Goal: Transaction & Acquisition: Purchase product/service

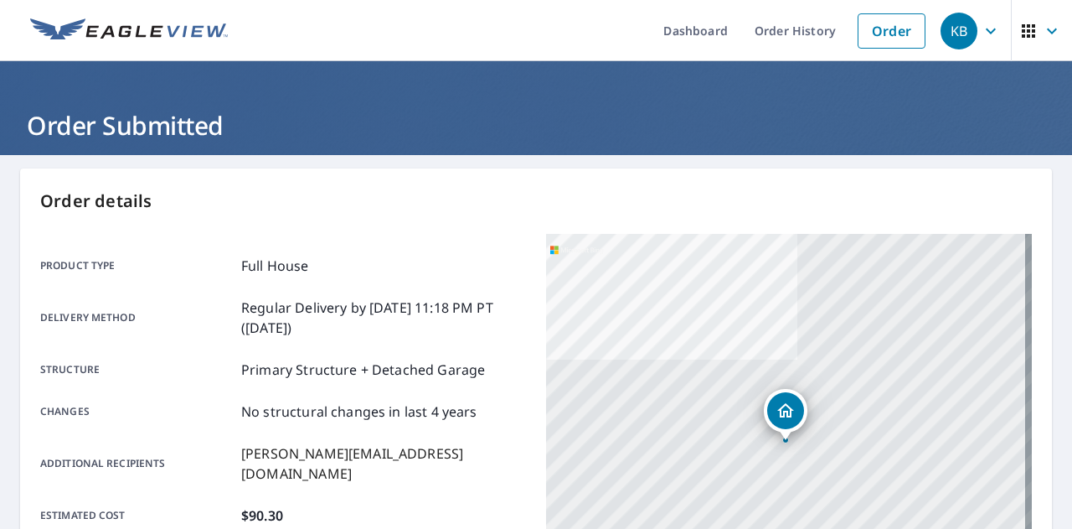
scroll to position [385, 0]
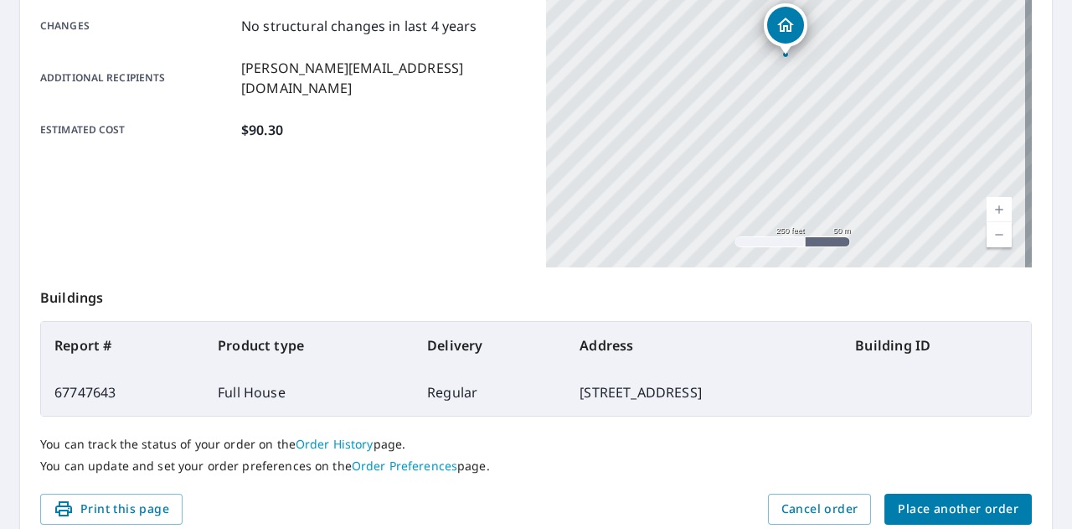
click at [954, 513] on span "Place another order" at bounding box center [958, 508] width 121 height 21
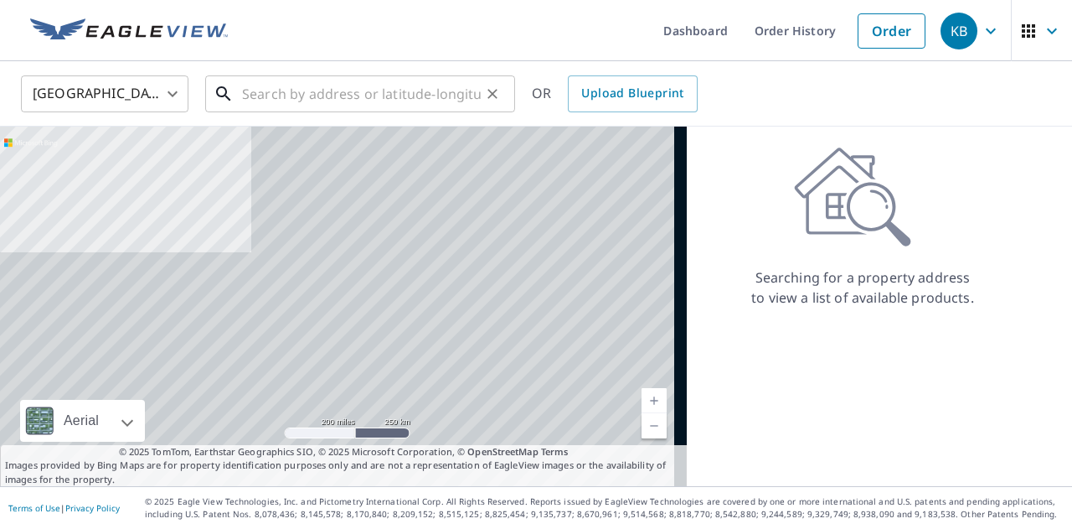
click at [309, 87] on input "text" at bounding box center [361, 93] width 239 height 47
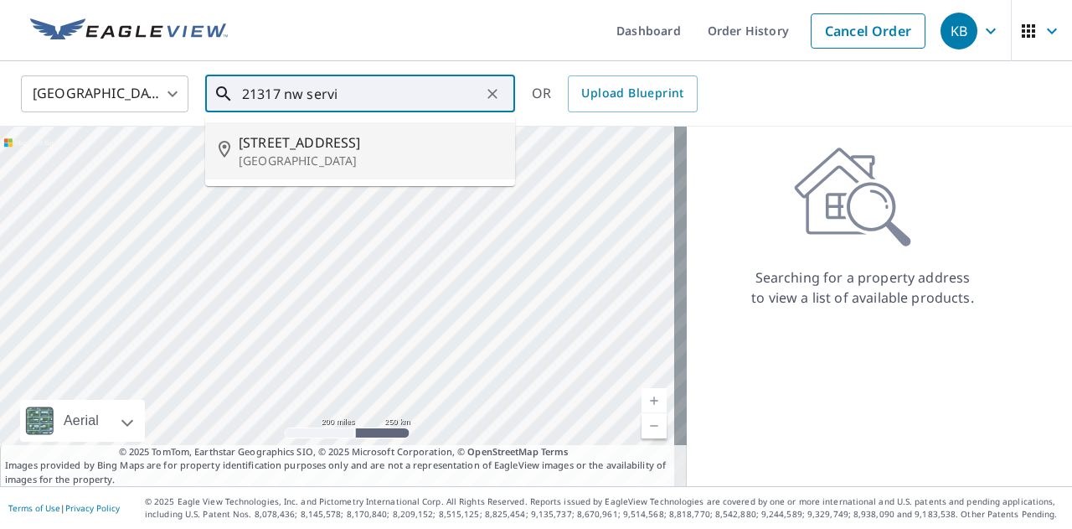
click at [329, 141] on span "[STREET_ADDRESS]" at bounding box center [370, 142] width 263 height 20
type input "[STREET_ADDRESS]"
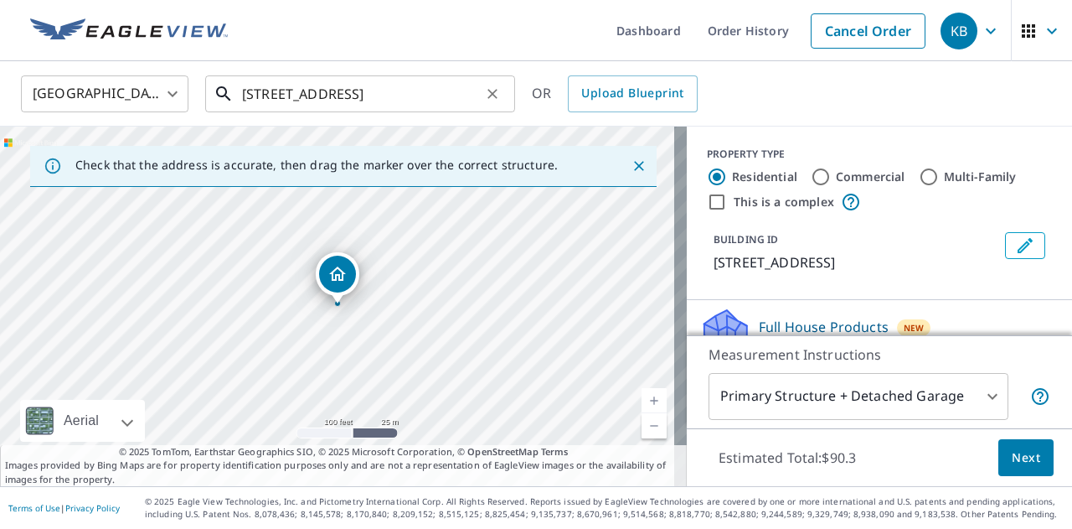
click at [394, 77] on input "[STREET_ADDRESS]" at bounding box center [361, 93] width 239 height 47
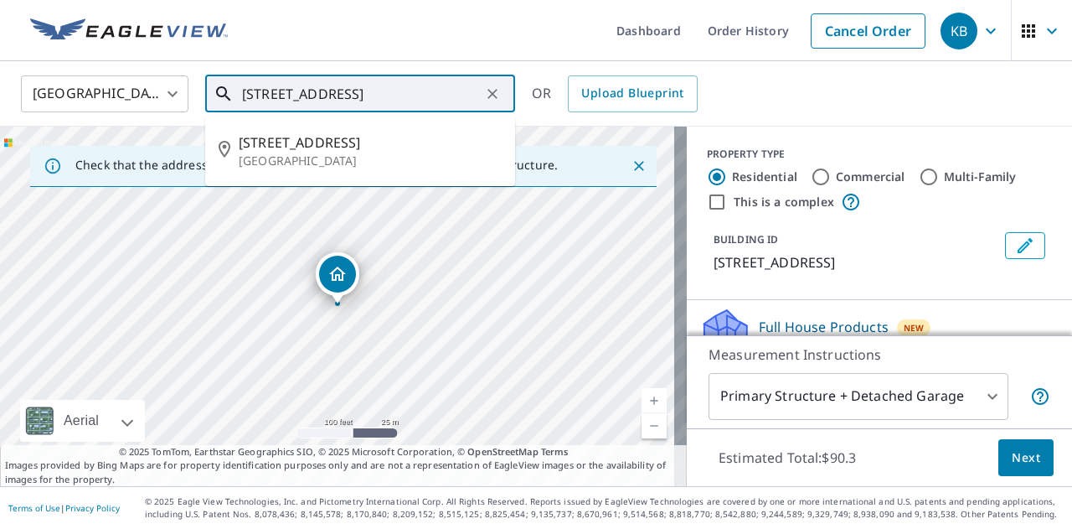
click at [394, 77] on input "[STREET_ADDRESS]" at bounding box center [361, 93] width 239 height 47
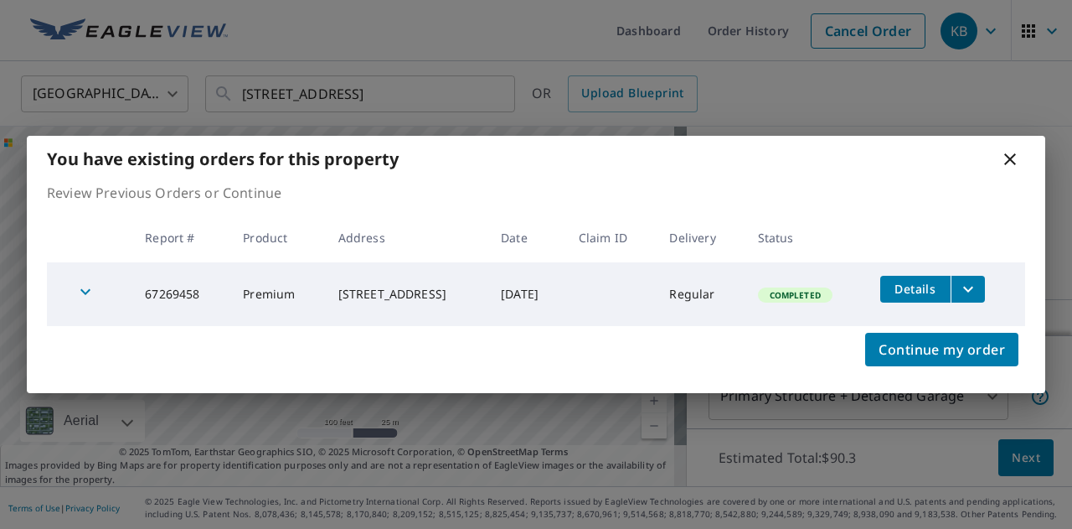
click at [1010, 149] on icon at bounding box center [1010, 159] width 20 height 20
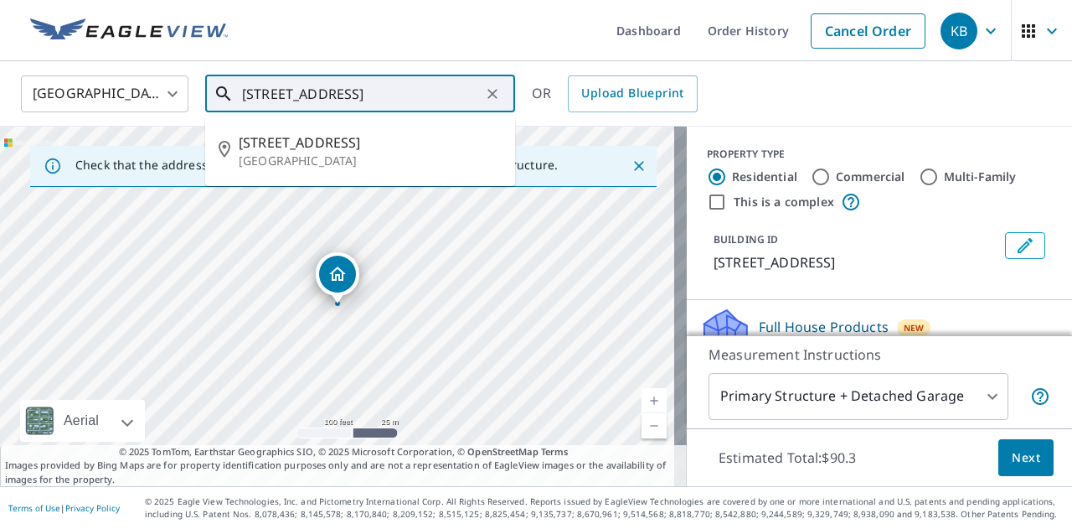
click at [350, 87] on input "[STREET_ADDRESS]" at bounding box center [361, 93] width 239 height 47
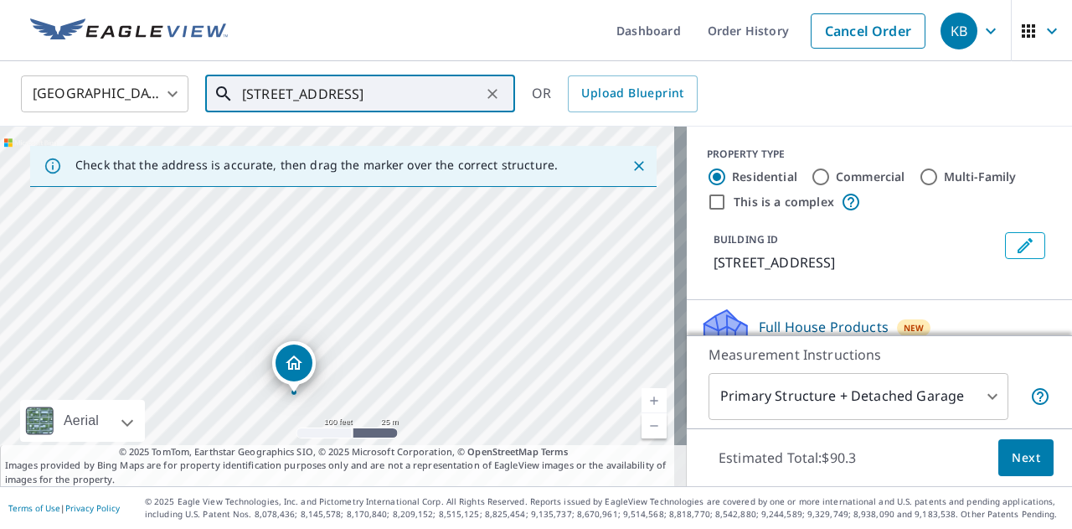
drag, startPoint x: 427, startPoint y: 296, endPoint x: 399, endPoint y: 388, distance: 96.4
click at [399, 388] on div "[STREET_ADDRESS]" at bounding box center [343, 305] width 687 height 359
drag, startPoint x: 313, startPoint y: 345, endPoint x: 435, endPoint y: 324, distance: 123.2
click at [435, 324] on div "[STREET_ADDRESS]" at bounding box center [343, 305] width 687 height 359
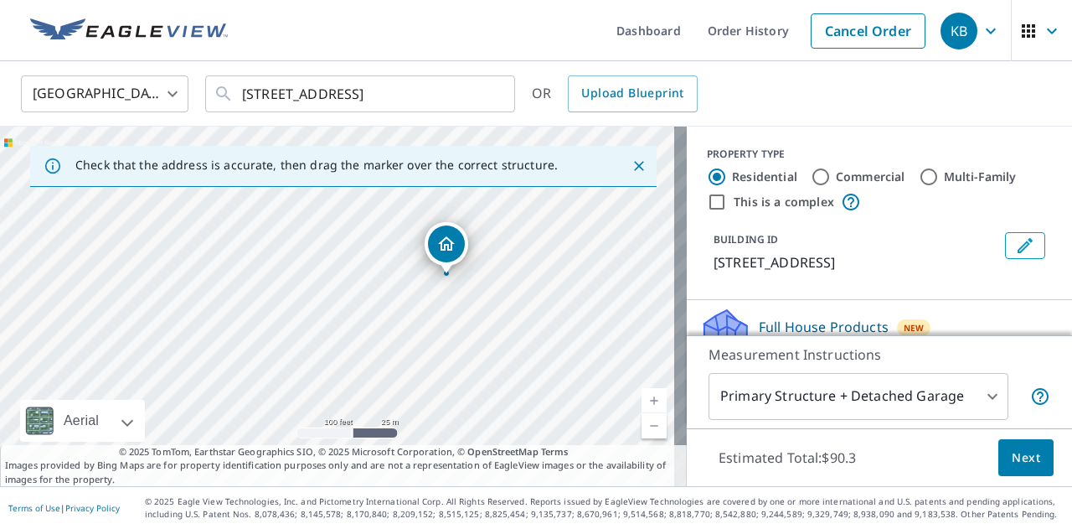
drag, startPoint x: 586, startPoint y: 385, endPoint x: 442, endPoint y: 271, distance: 184.2
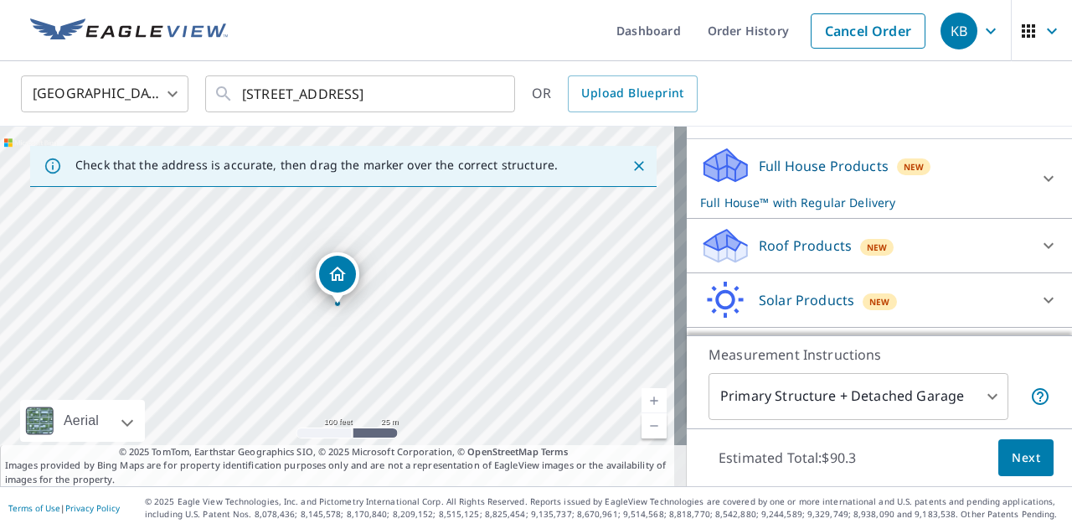
click at [782, 192] on div "Full House Products New Full House™ with Regular Delivery" at bounding box center [864, 178] width 328 height 65
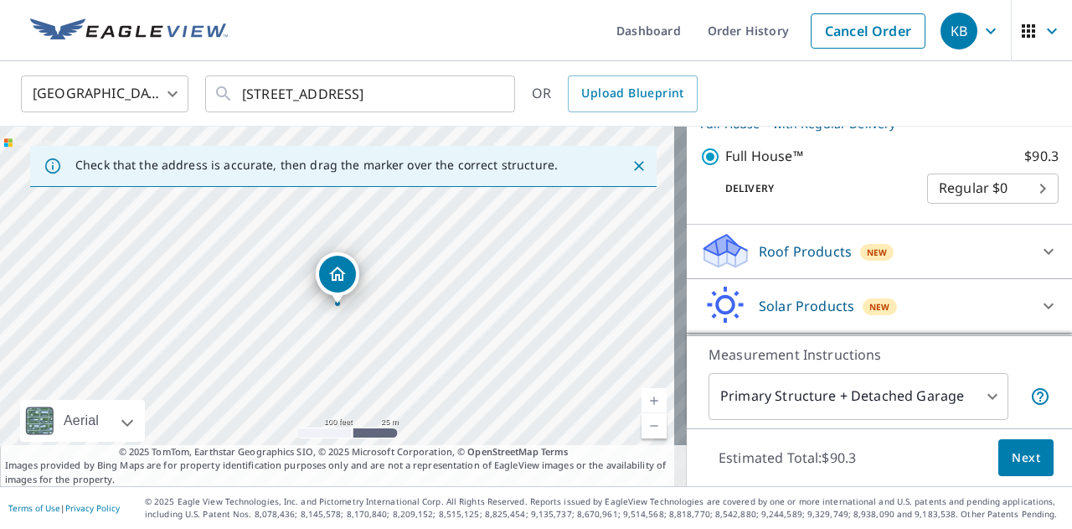
scroll to position [166, 0]
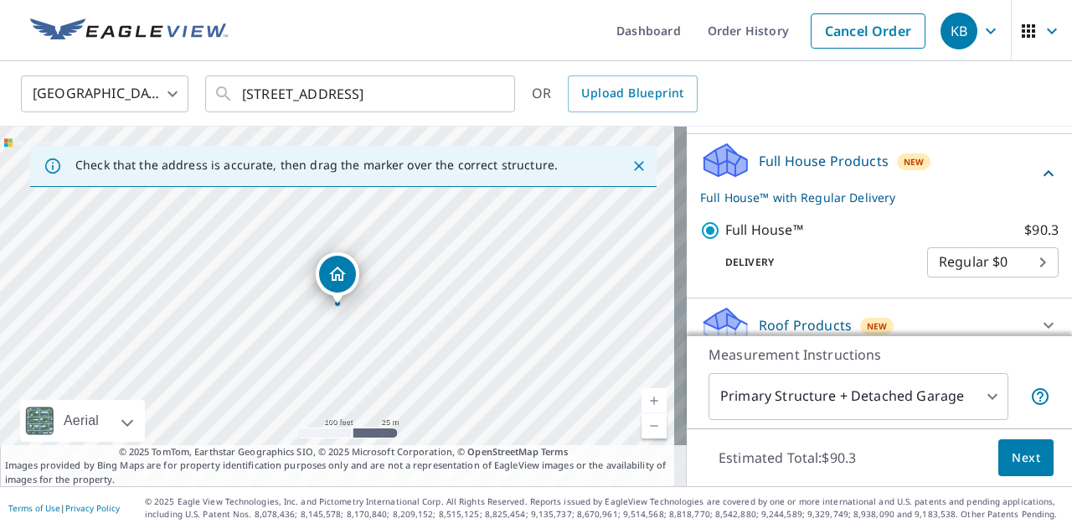
click at [1008, 444] on button "Next" at bounding box center [1025, 458] width 55 height 38
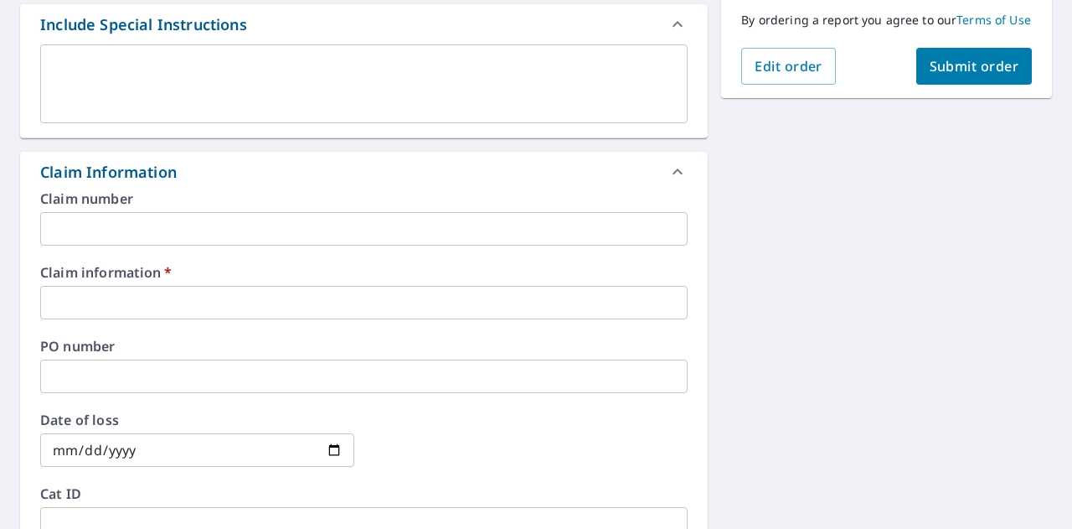
scroll to position [456, 0]
click at [144, 319] on input "text" at bounding box center [363, 303] width 647 height 34
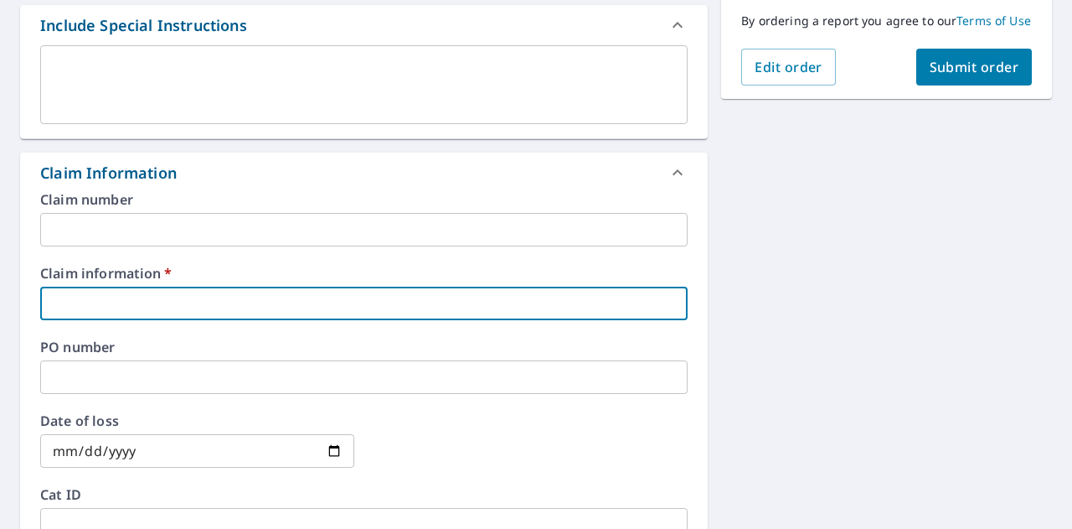
type input "5"
checkbox input "true"
type input "55"
checkbox input "true"
type input "553"
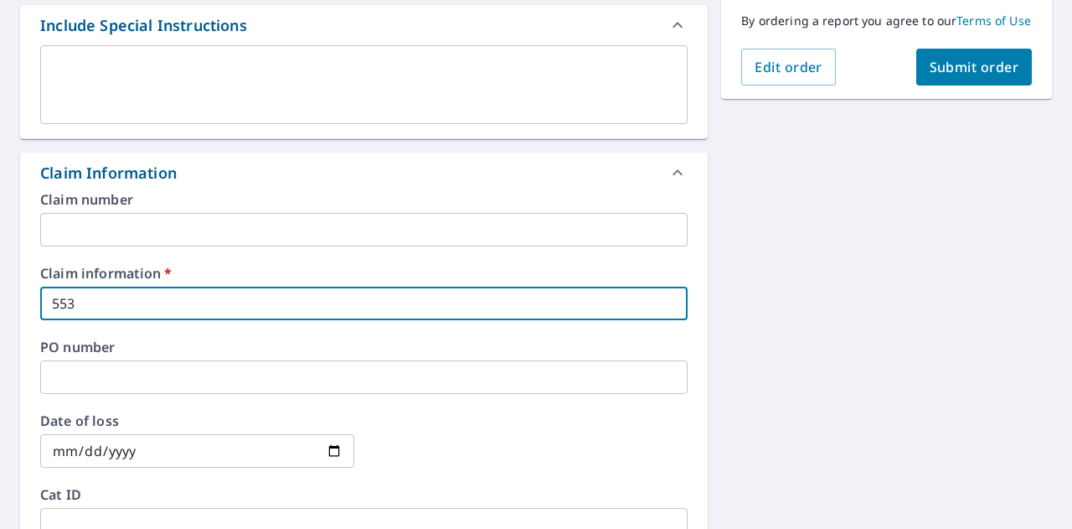
checkbox input "true"
type input "5536"
checkbox input "true"
type input "55360"
checkbox input "true"
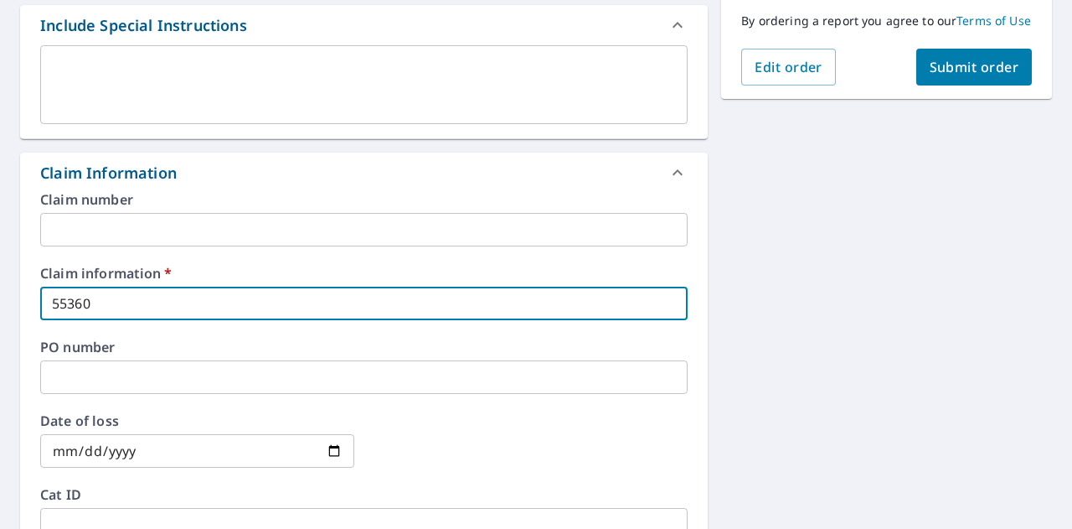
type input "553605"
checkbox input "true"
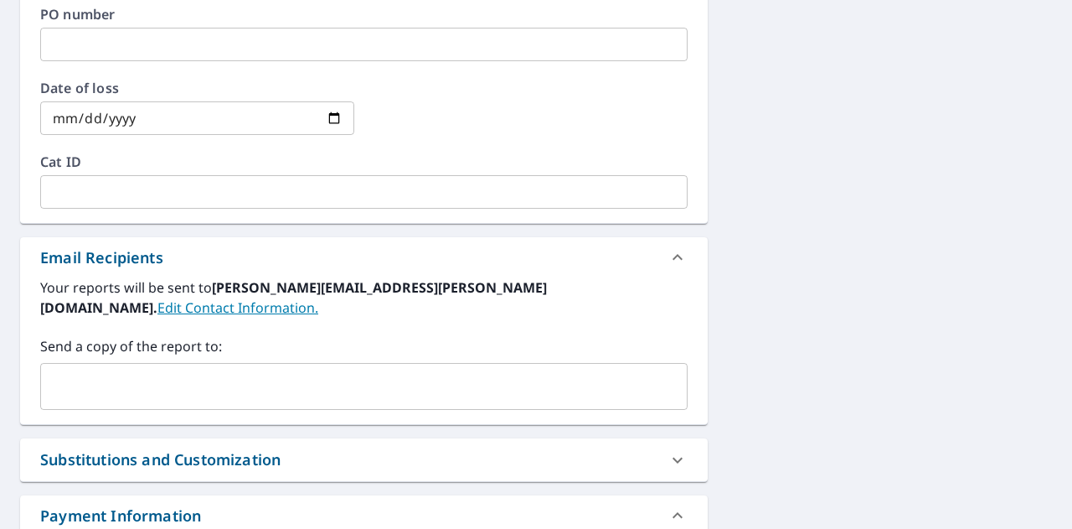
scroll to position [870, 0]
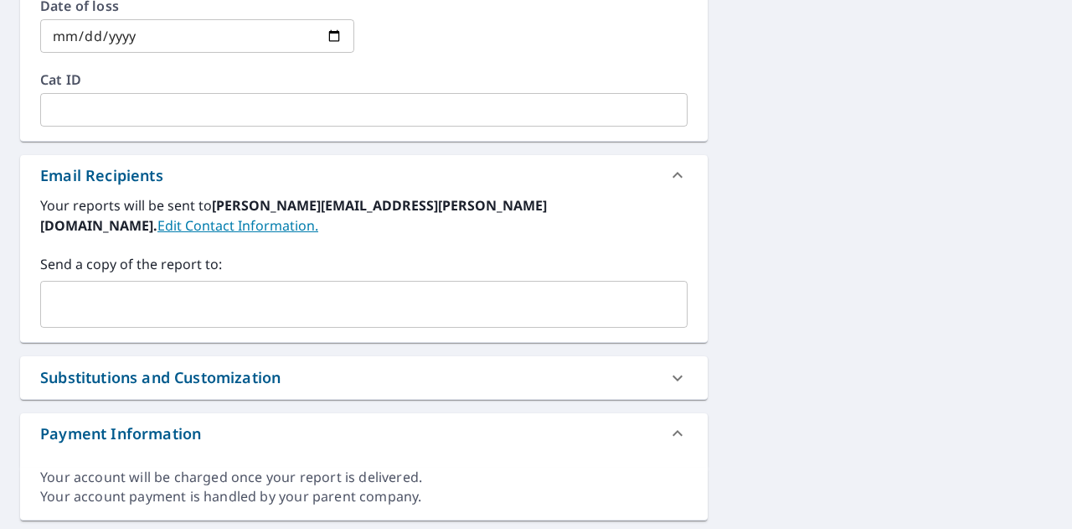
click at [146, 301] on div "​" at bounding box center [363, 304] width 647 height 47
type input "553605"
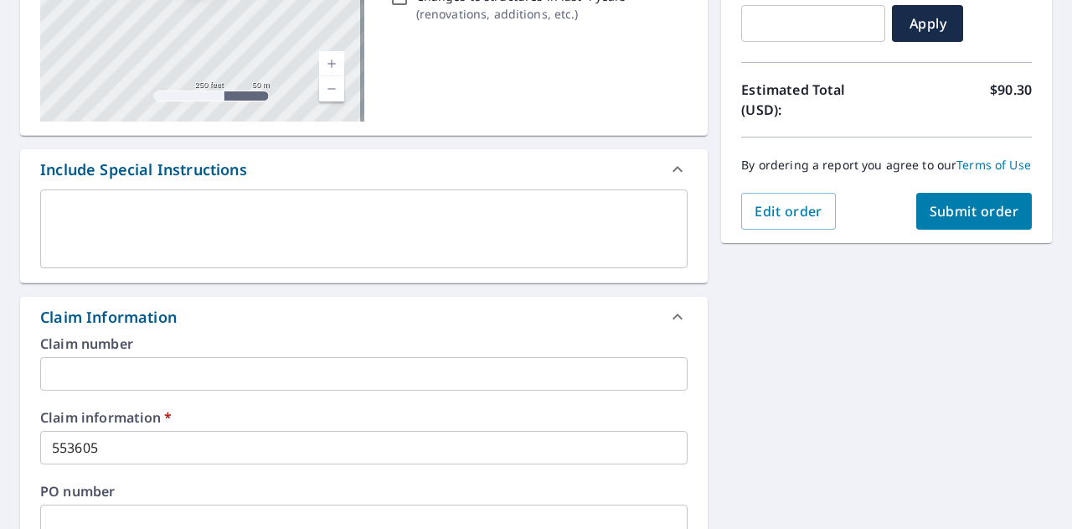
scroll to position [294, 0]
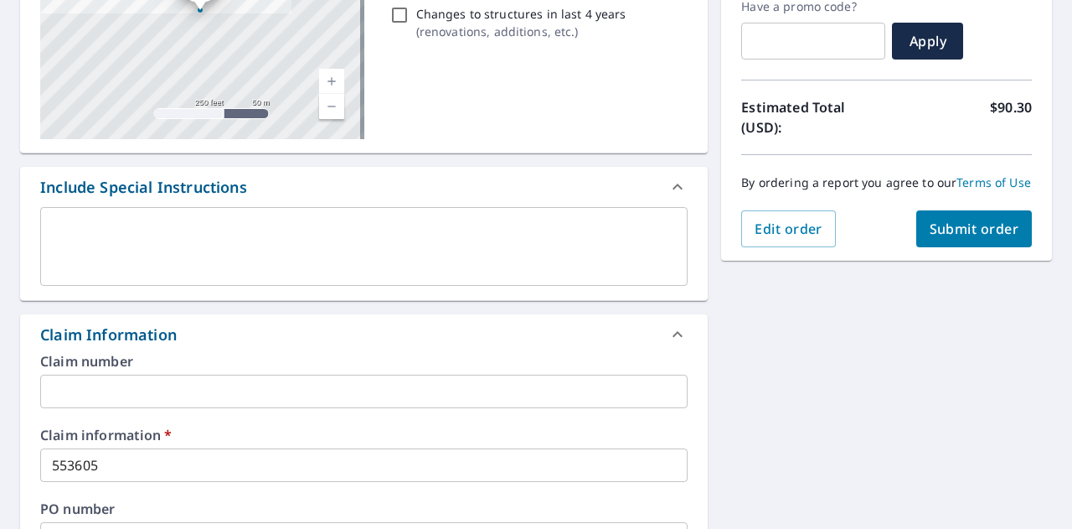
type input "[PERSON_NAME][EMAIL_ADDRESS][DOMAIN_NAME]"
click at [985, 238] on span "Submit order" at bounding box center [975, 228] width 90 height 18
checkbox input "true"
